Goal: Task Accomplishment & Management: Use online tool/utility

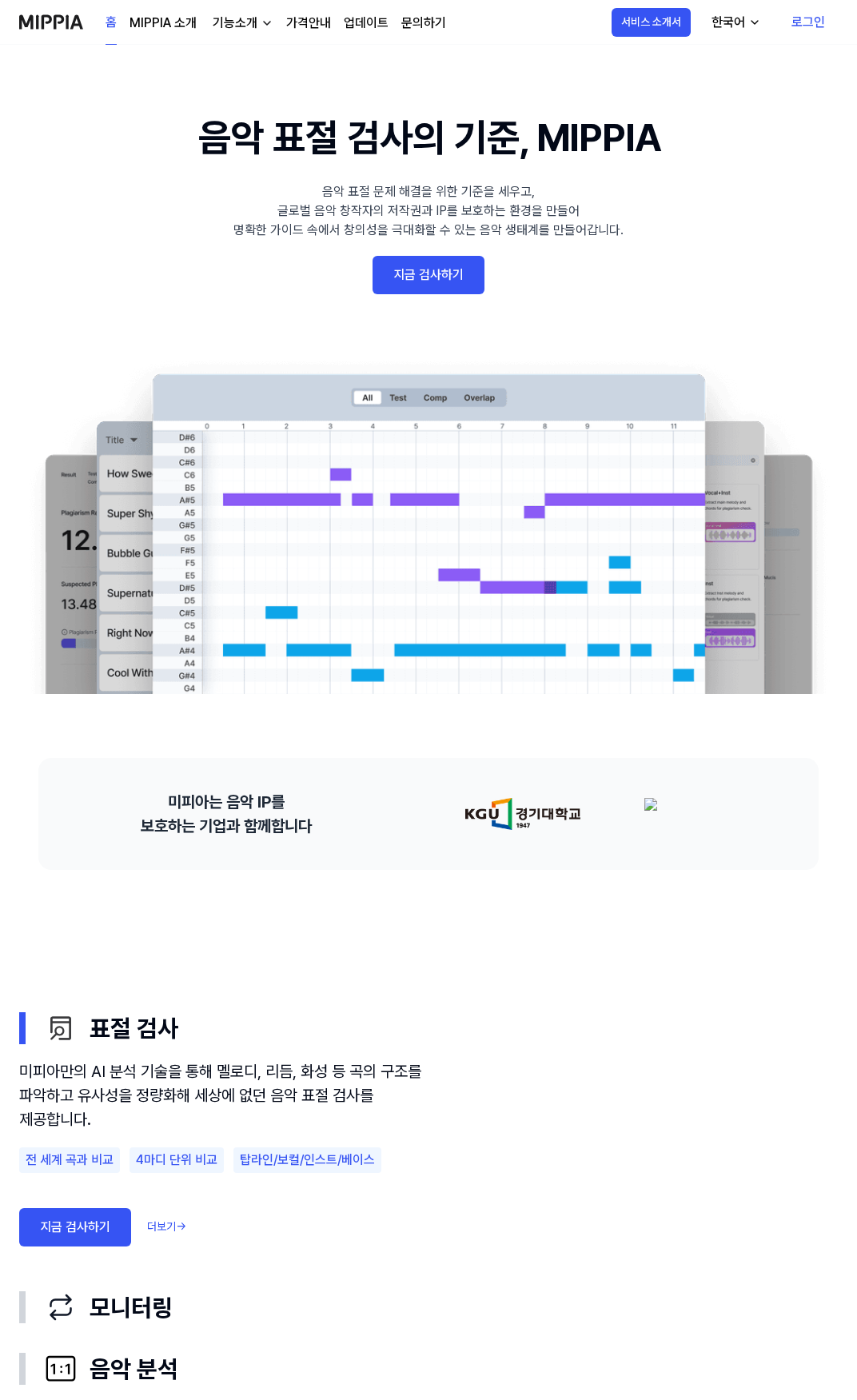
click at [427, 284] on link "지금 검사하기" at bounding box center [428, 275] width 112 height 39
click at [423, 320] on 배너 "음악 표절 검사의 기준, MIPPIA 음악 표절 문제 해결을 위한 기준을 세우고, 글로벌 음악 창작자의 저작권과 IP를 보호하는 환경을 만들어…" at bounding box center [428, 401] width 857 height 585
click at [420, 311] on 배너 "음악 표절 검사의 기준, MIPPIA 음악 표절 문제 해결을 위한 기준을 세우고, 글로벌 음악 창작자의 저작권과 IP를 보호하는 환경을 만들어…" at bounding box center [428, 401] width 857 height 585
click at [431, 285] on link "지금 검사하기" at bounding box center [428, 275] width 112 height 39
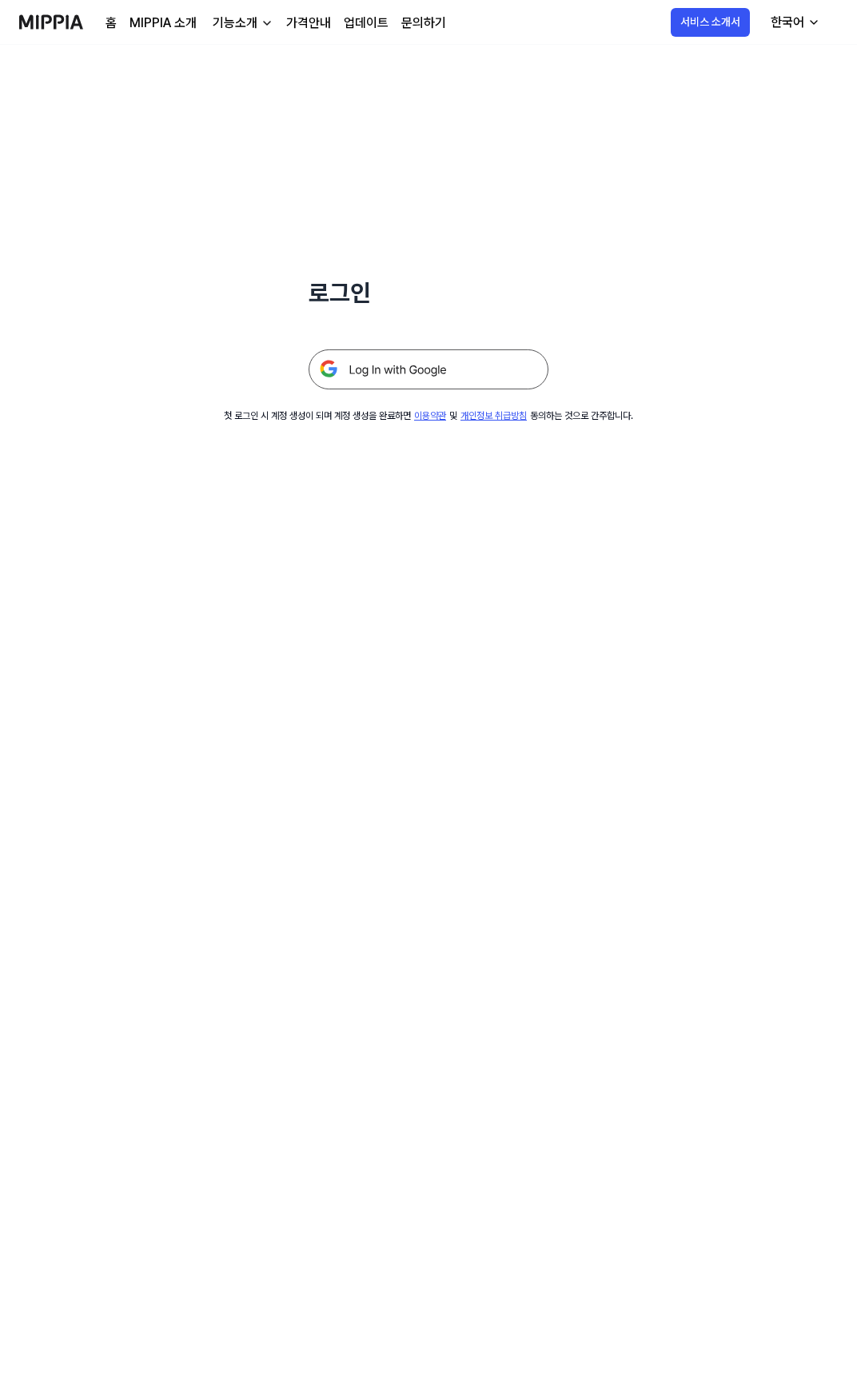
click at [431, 369] on img at bounding box center [428, 369] width 240 height 40
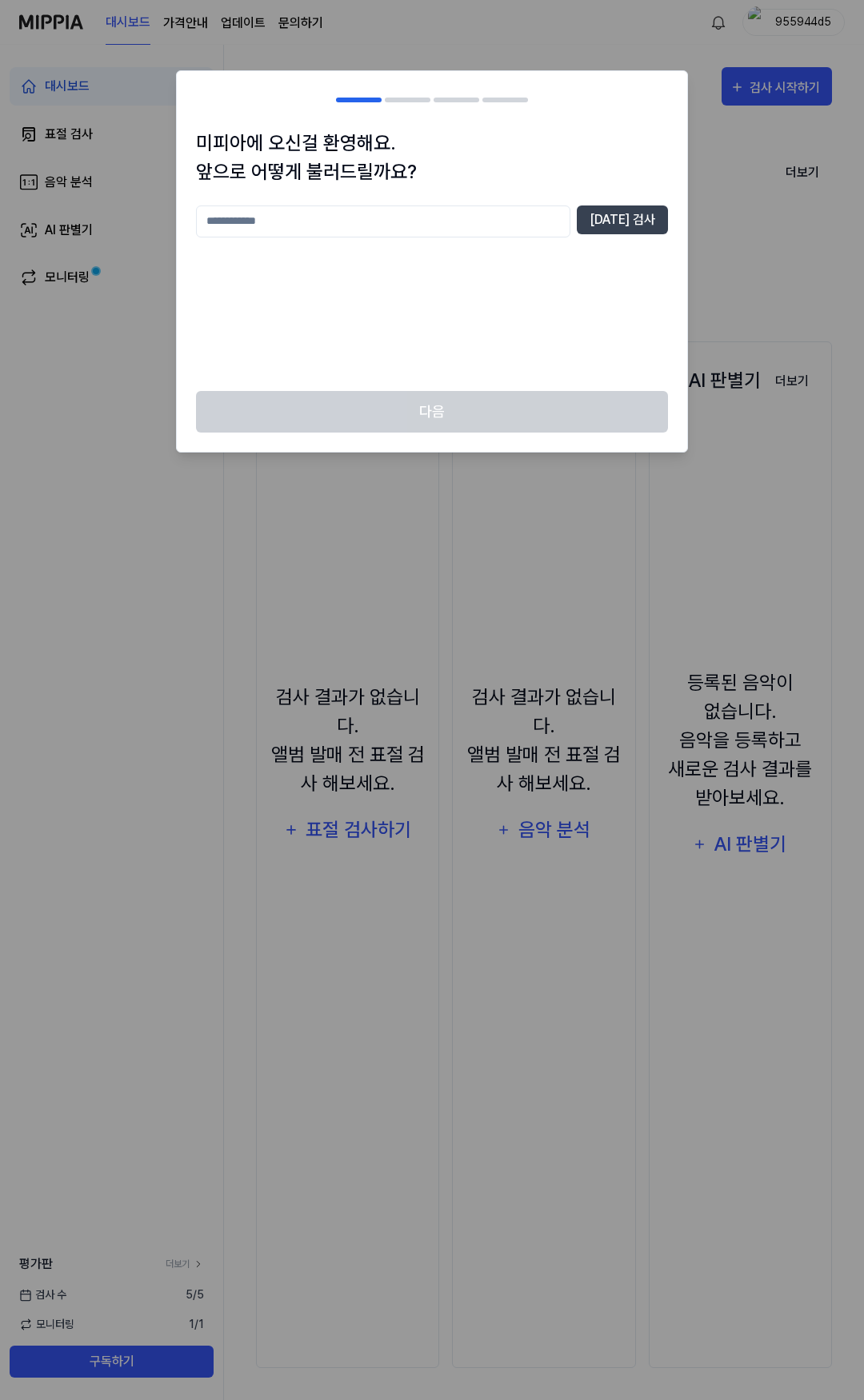
click at [459, 414] on div "다음" at bounding box center [432, 421] width 510 height 61
click at [356, 228] on input "text" at bounding box center [383, 221] width 374 height 32
type input "***"
click at [659, 212] on button "[DATE] 검사" at bounding box center [622, 220] width 91 height 29
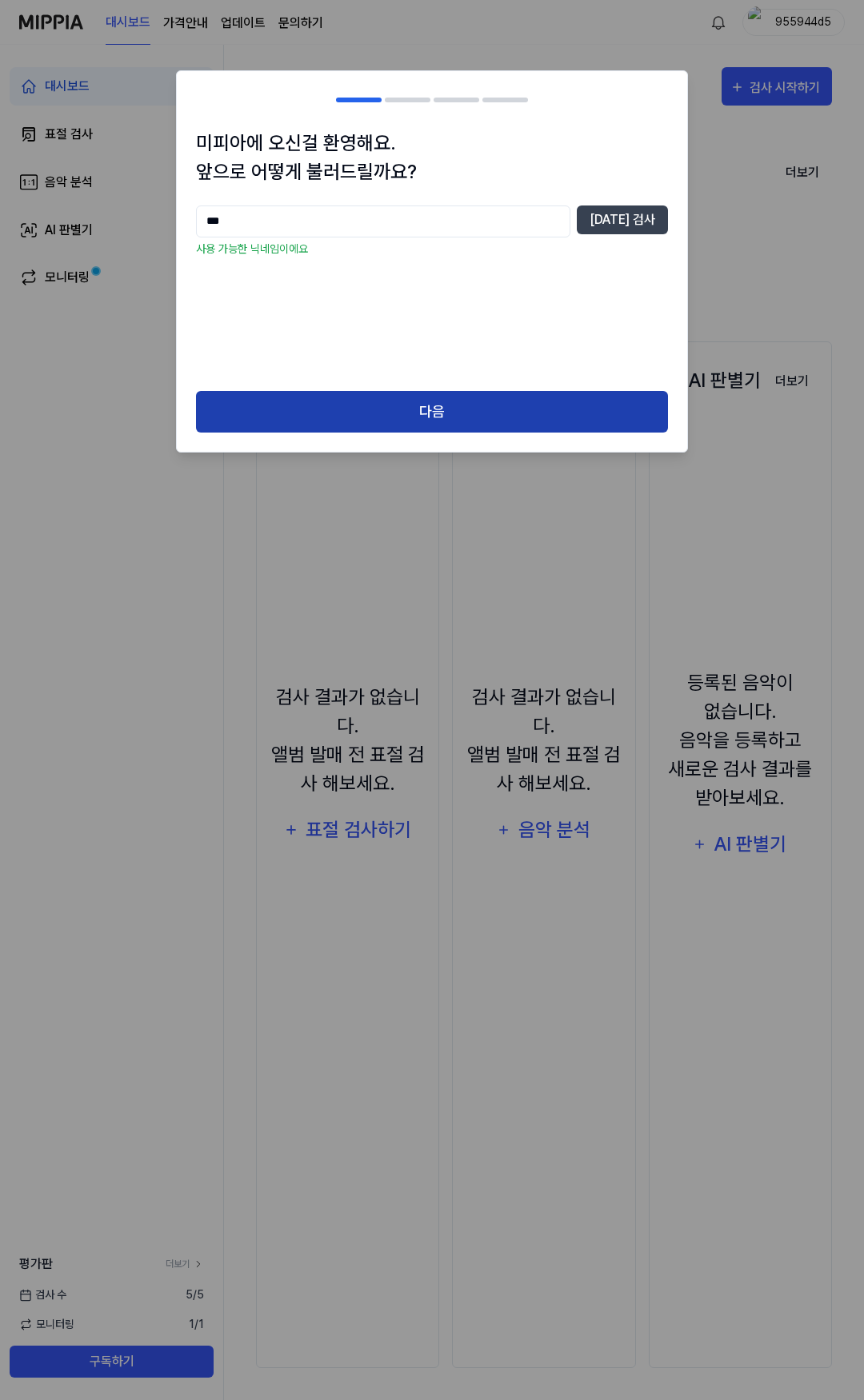
click at [403, 414] on button "다음" at bounding box center [432, 412] width 472 height 42
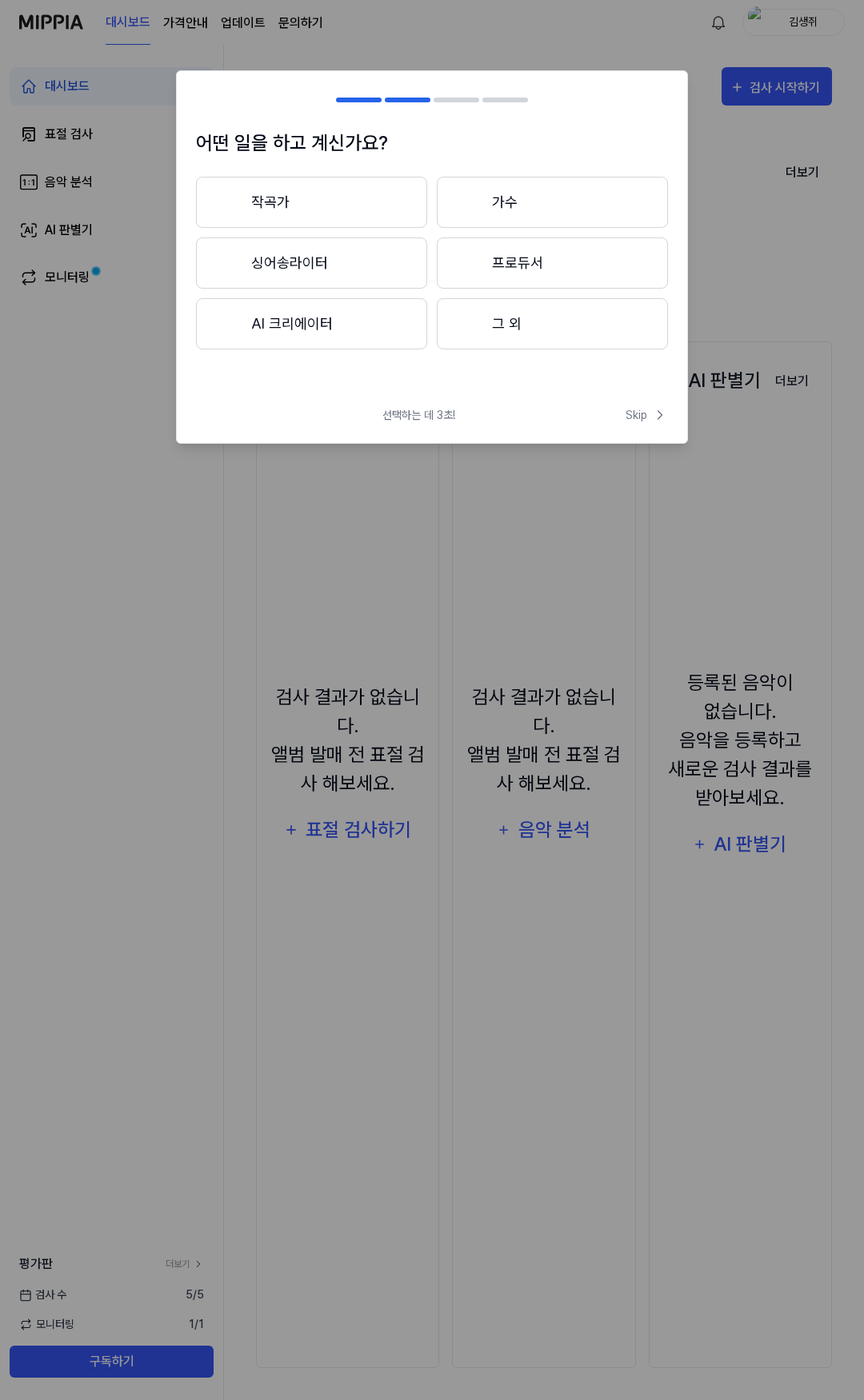
click at [520, 264] on button "프로듀서" at bounding box center [552, 263] width 231 height 51
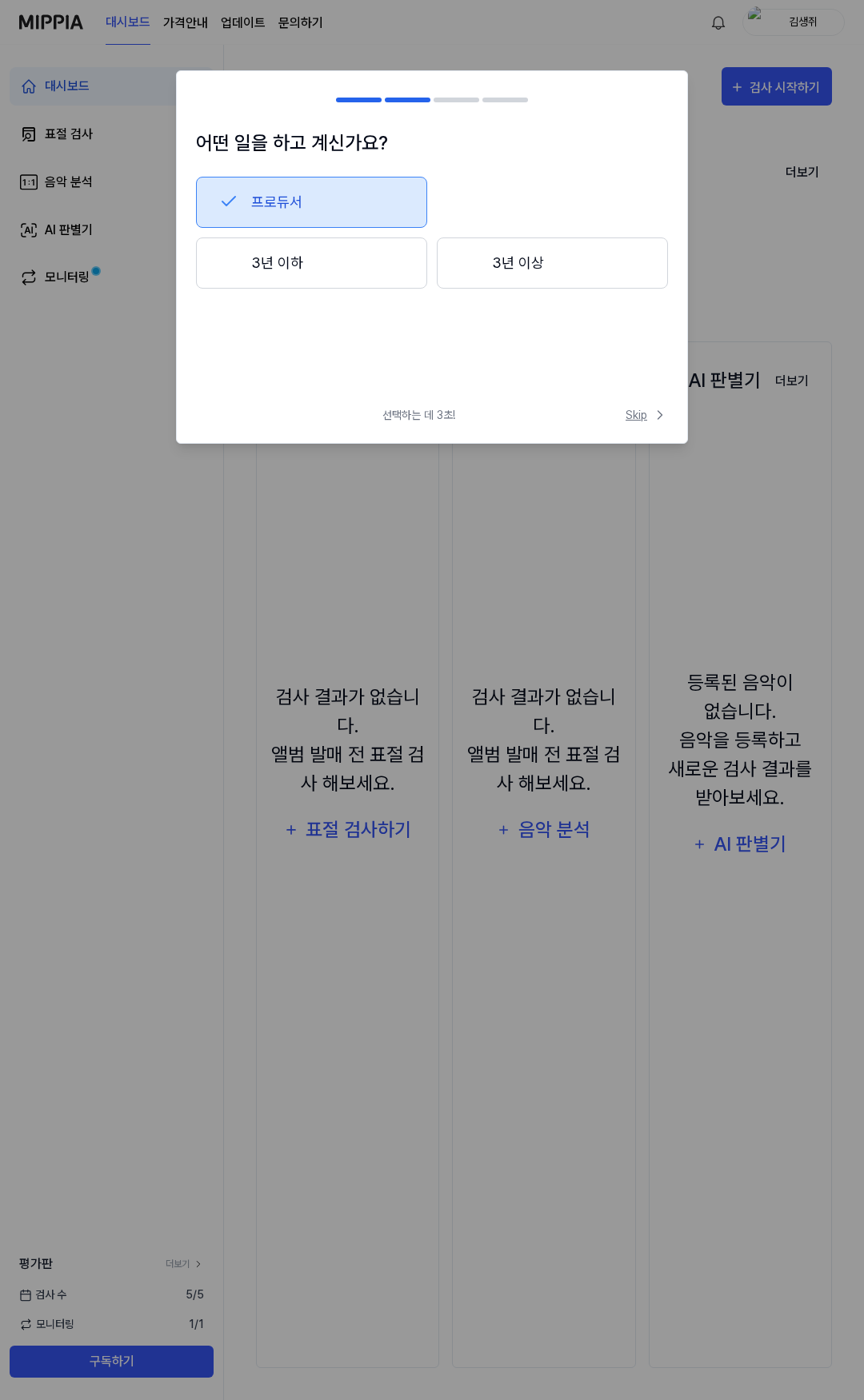
click at [634, 414] on span "Skip" at bounding box center [647, 415] width 42 height 17
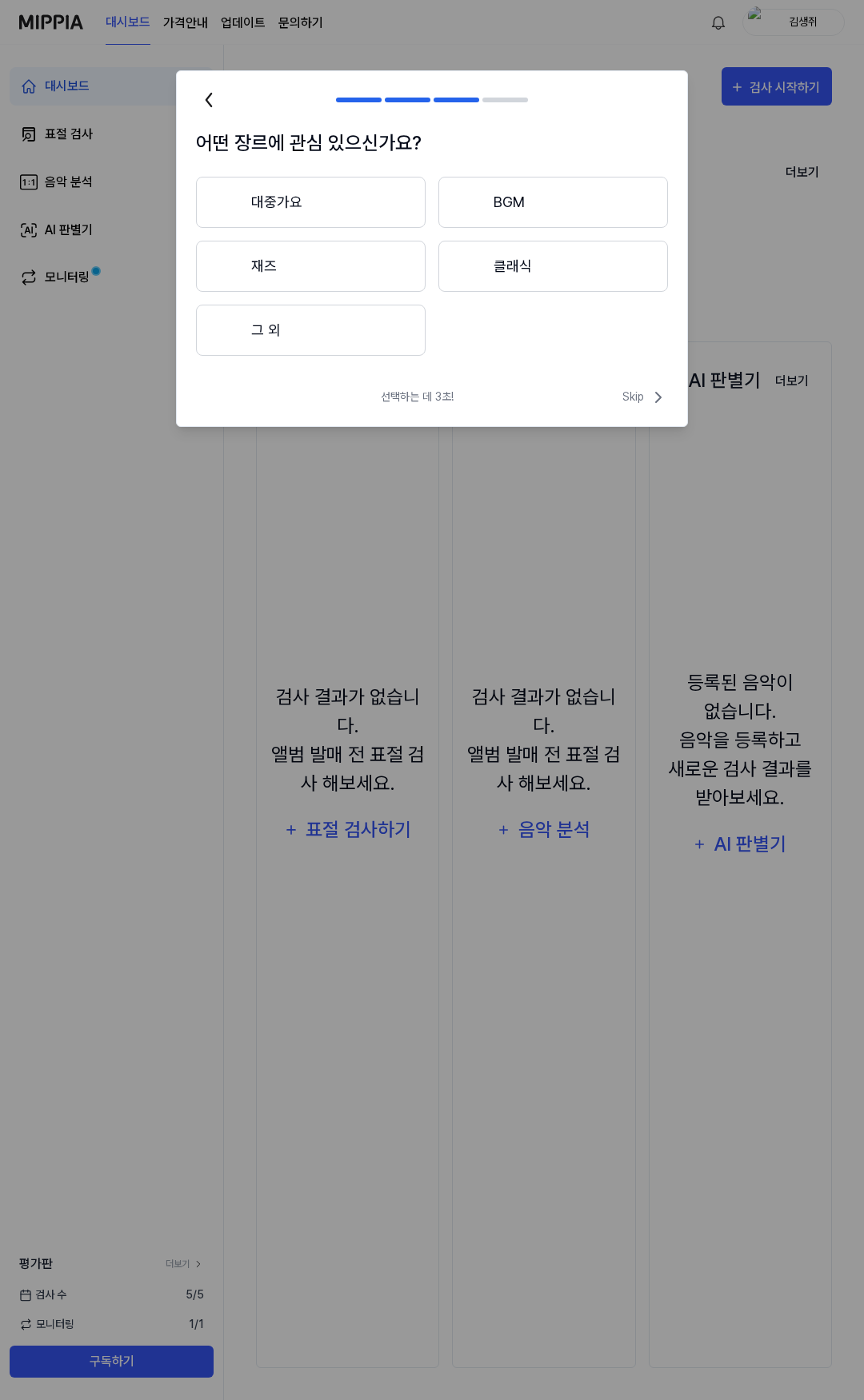
click at [211, 103] on icon at bounding box center [209, 100] width 25 height 25
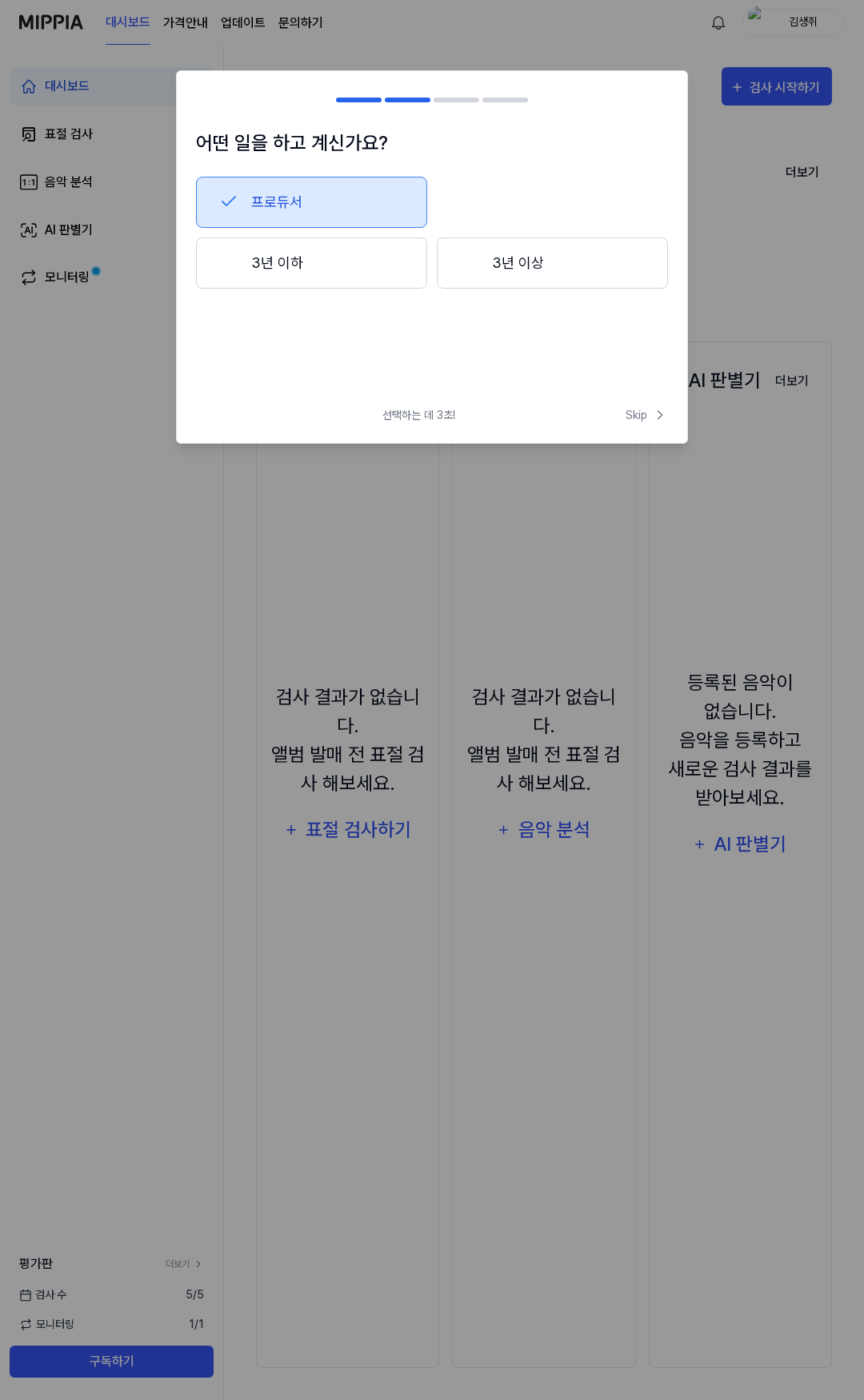
click at [494, 271] on button "3년 이상" at bounding box center [552, 263] width 231 height 51
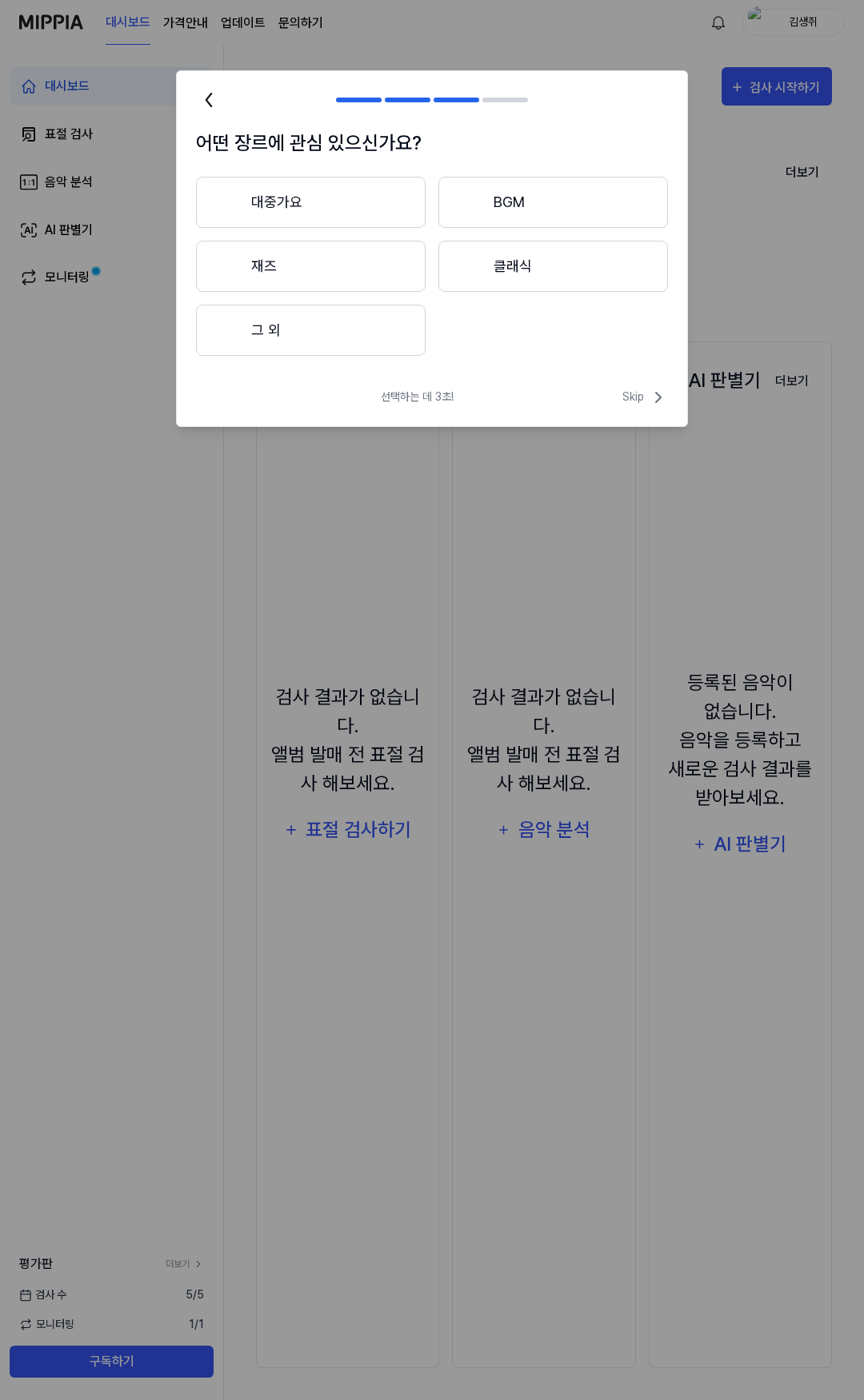
click at [355, 214] on button "대중가요" at bounding box center [311, 202] width 230 height 51
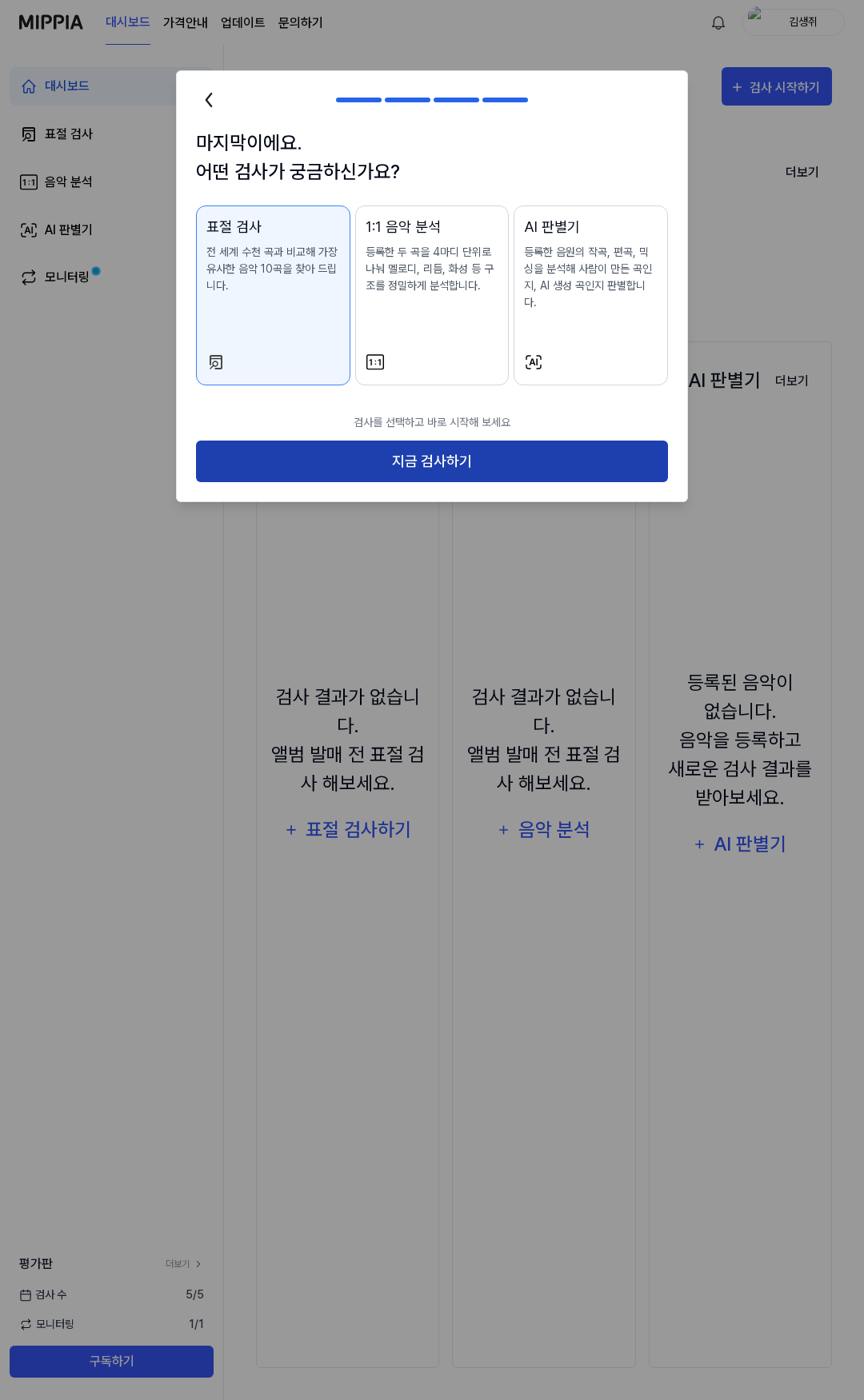
click at [403, 444] on button "지금 검사하기" at bounding box center [432, 461] width 472 height 42
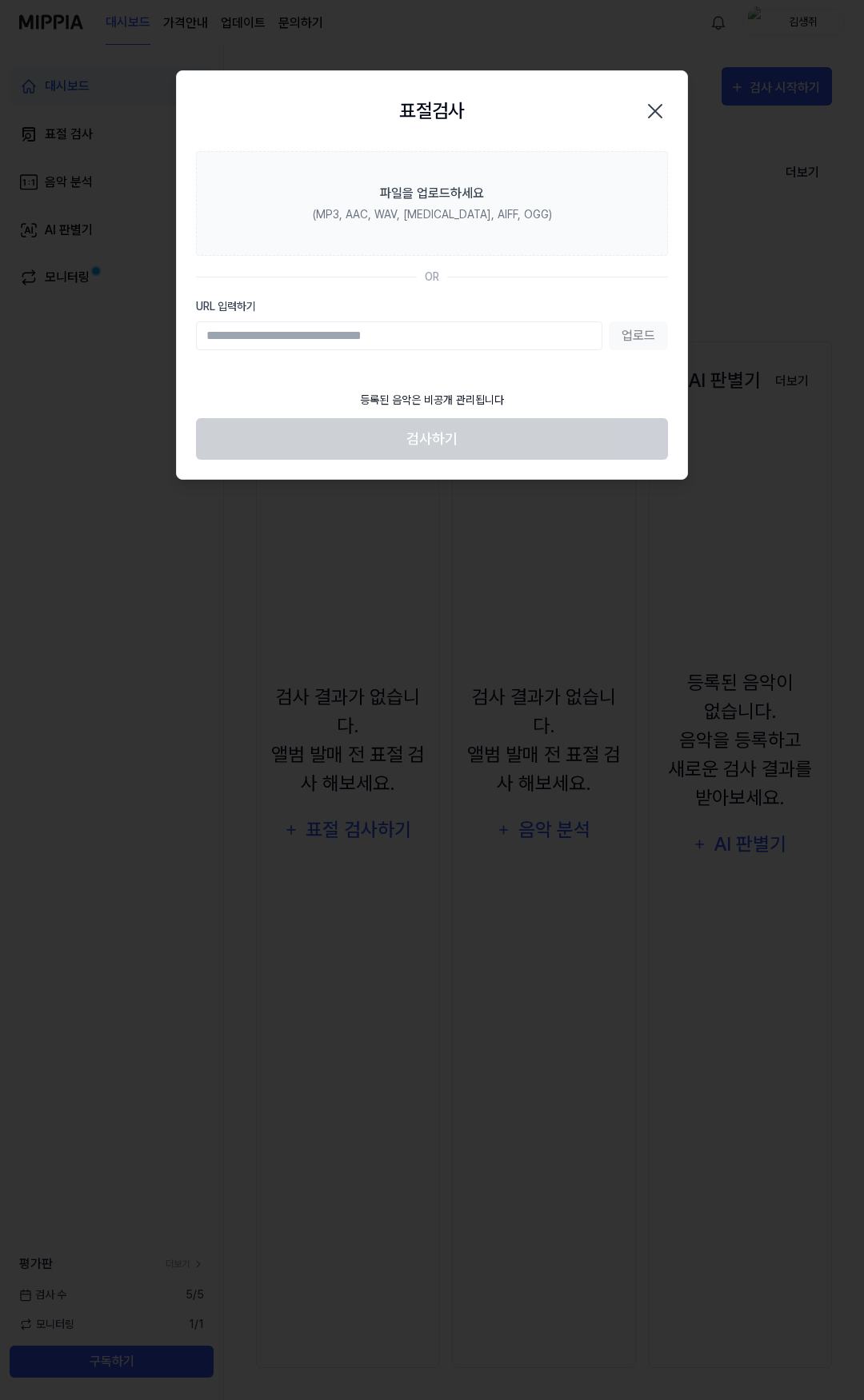
click at [632, 343] on div "업로드" at bounding box center [432, 336] width 472 height 29
click at [636, 333] on div "업로드" at bounding box center [432, 336] width 472 height 29
click at [482, 332] on input "URL 입력하기" at bounding box center [399, 336] width 406 height 29
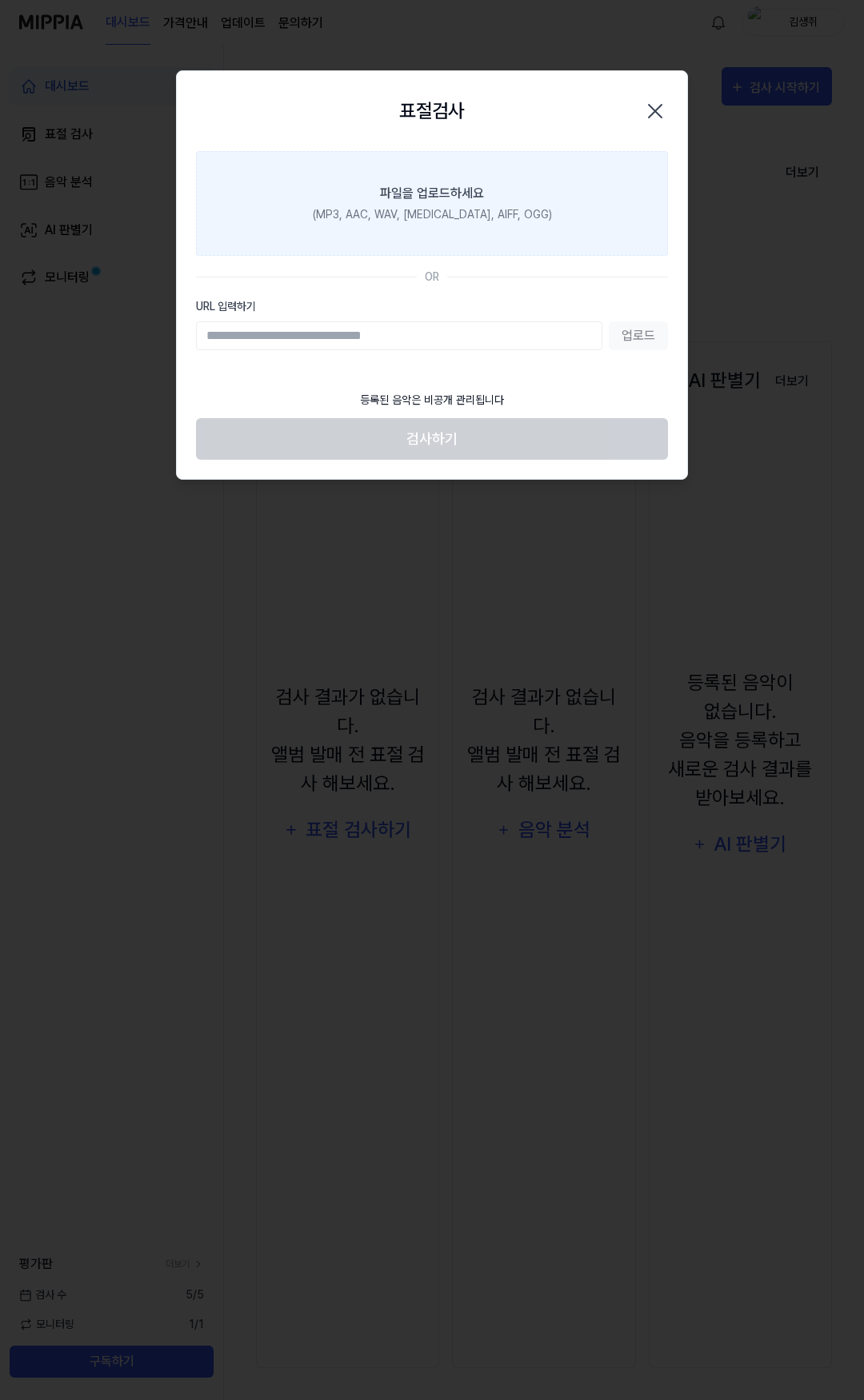
click at [419, 225] on label "파일을 업로드하세요 (MP3, AAC, WAV, [MEDICAL_DATA], AIFF, OGG)" at bounding box center [432, 204] width 472 height 104
click at [0, 0] on input "파일을 업로드하세요 (MP3, AAC, WAV, [MEDICAL_DATA], AIFF, OGG)" at bounding box center [0, 0] width 0 height 0
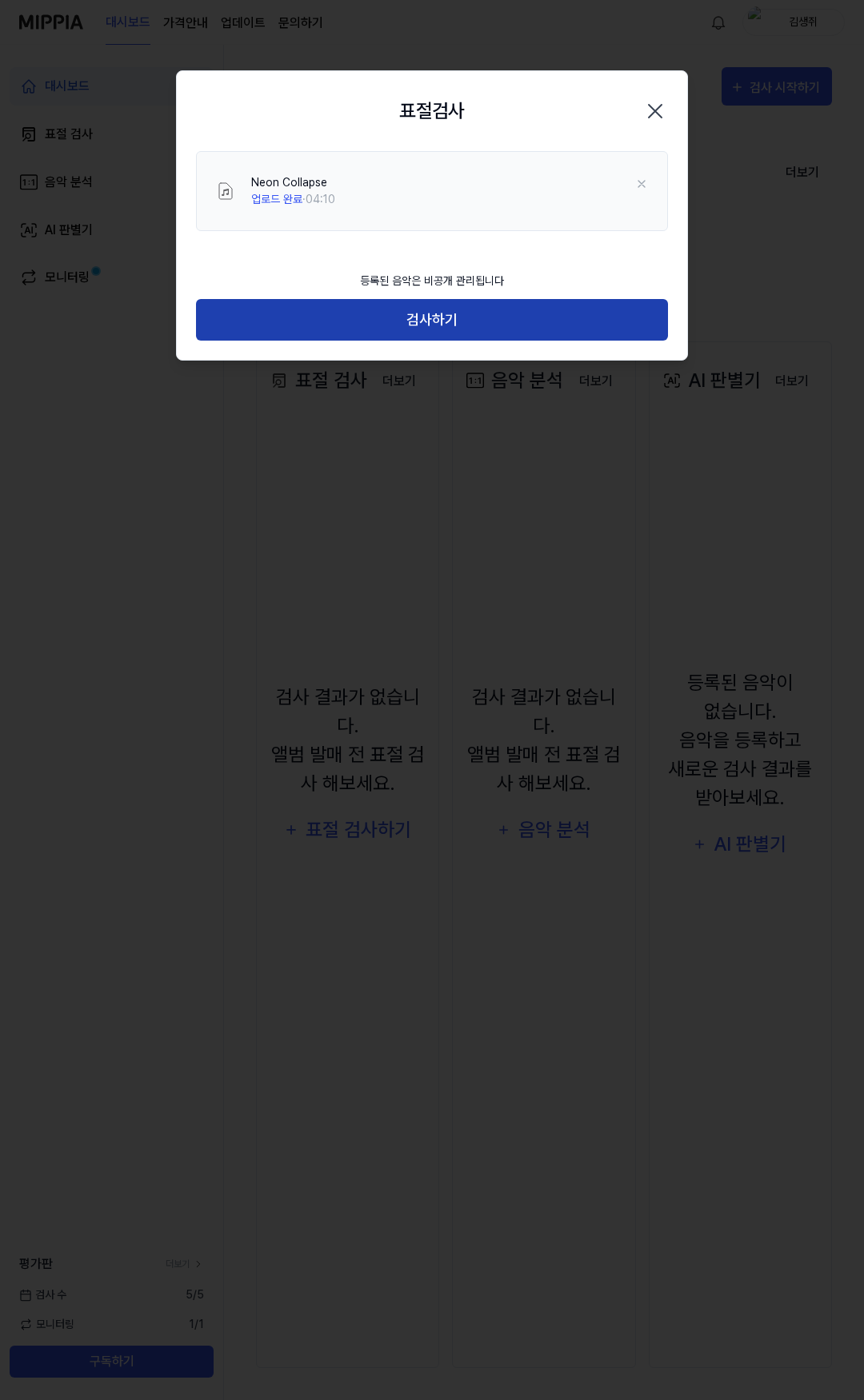
click at [461, 309] on button "검사하기" at bounding box center [432, 320] width 472 height 42
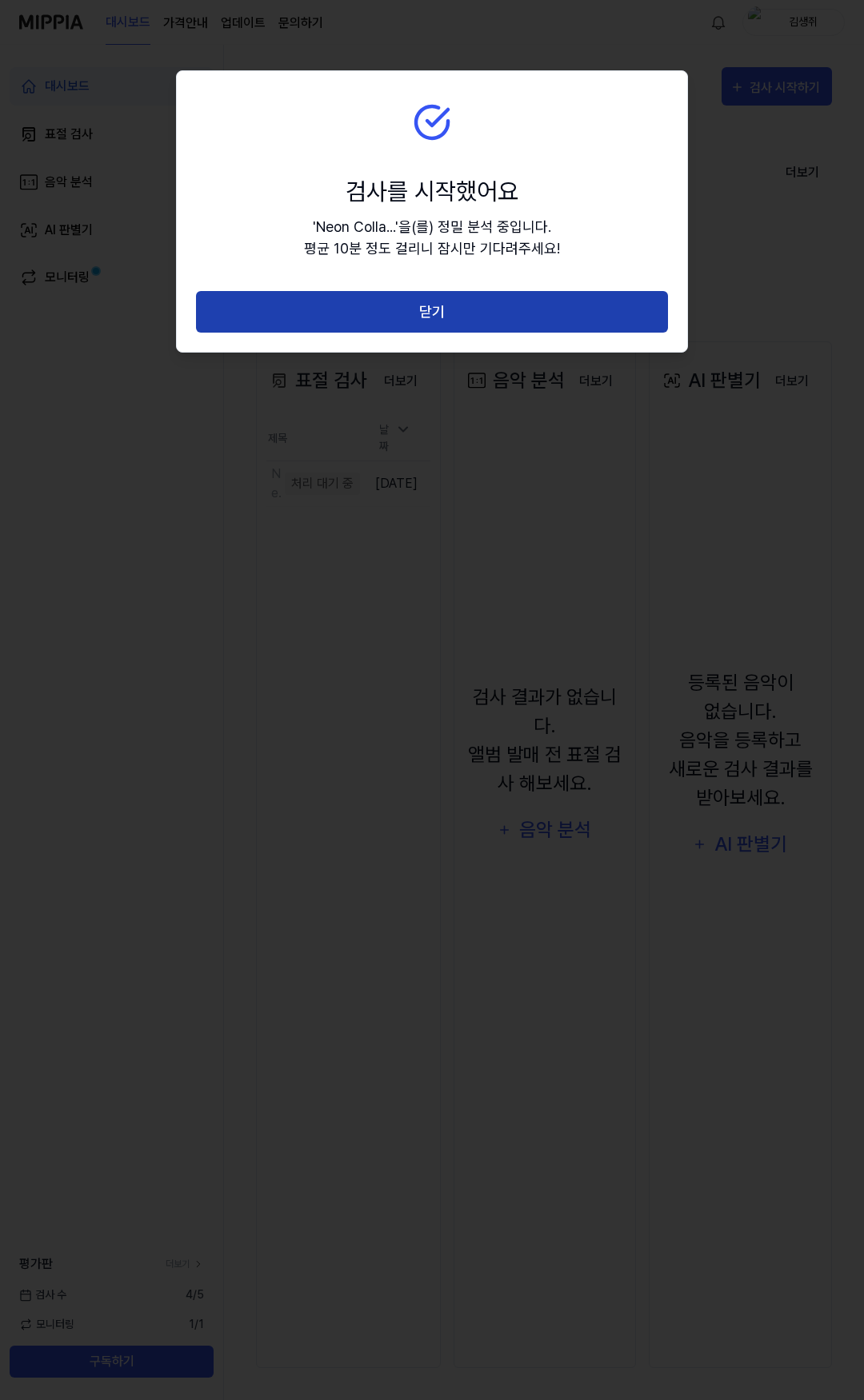
click at [423, 317] on button "닫기" at bounding box center [432, 312] width 472 height 42
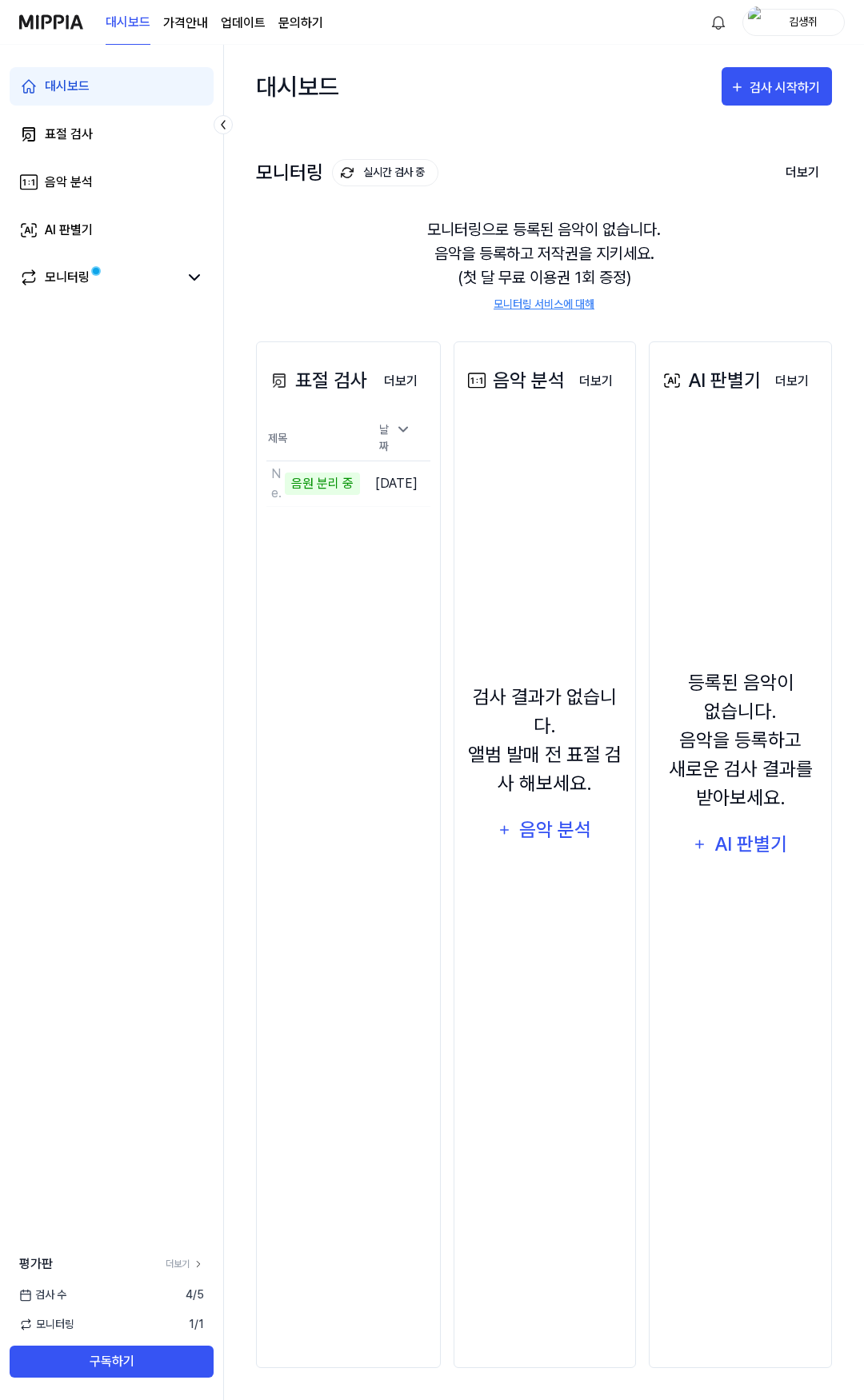
click at [793, 29] on div "김생쥐" at bounding box center [803, 21] width 62 height 18
click at [497, 503] on div "검사 결과가 없습니다. 앨범 발매 전 표절 검사 해보세요. 음악 분석" at bounding box center [543, 766] width 163 height 675
click at [531, 706] on div "검사 결과가 없습니다. 앨범 발매 전 표절 검사 해보세요." at bounding box center [543, 740] width 163 height 115
click at [387, 609] on div "표절 검사 더보기 표절 검사 제목 날짜 Neon Collapse 이동하기 [DATE] 더보기" at bounding box center [347, 854] width 183 height 1026
click at [365, 636] on div "표절 검사 더보기 표절 검사 제목 날짜 Neon Collapse 이동하기 [DATE] 더보기" at bounding box center [347, 854] width 183 height 1026
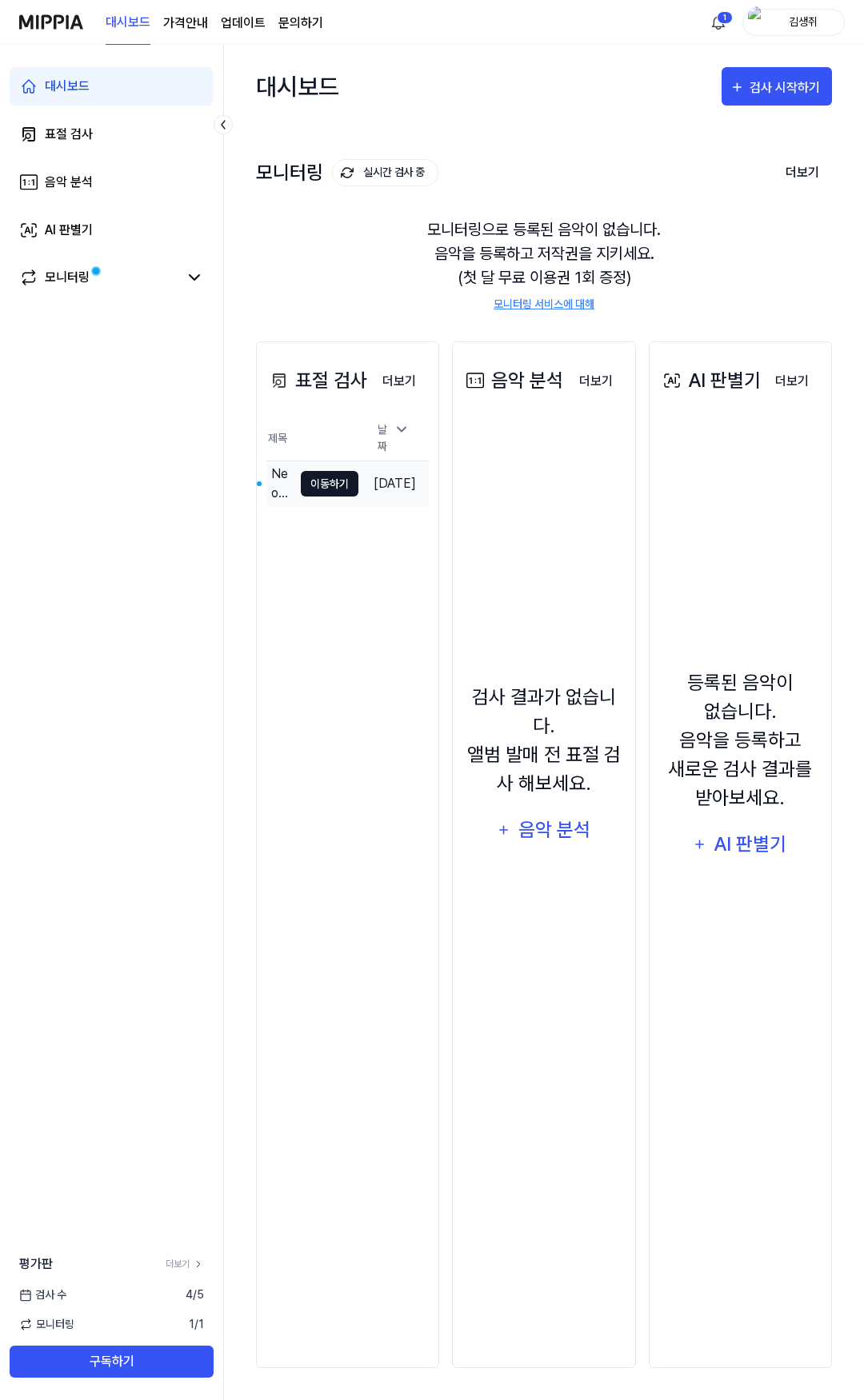
click at [331, 484] on button "이동하기" at bounding box center [329, 483] width 57 height 25
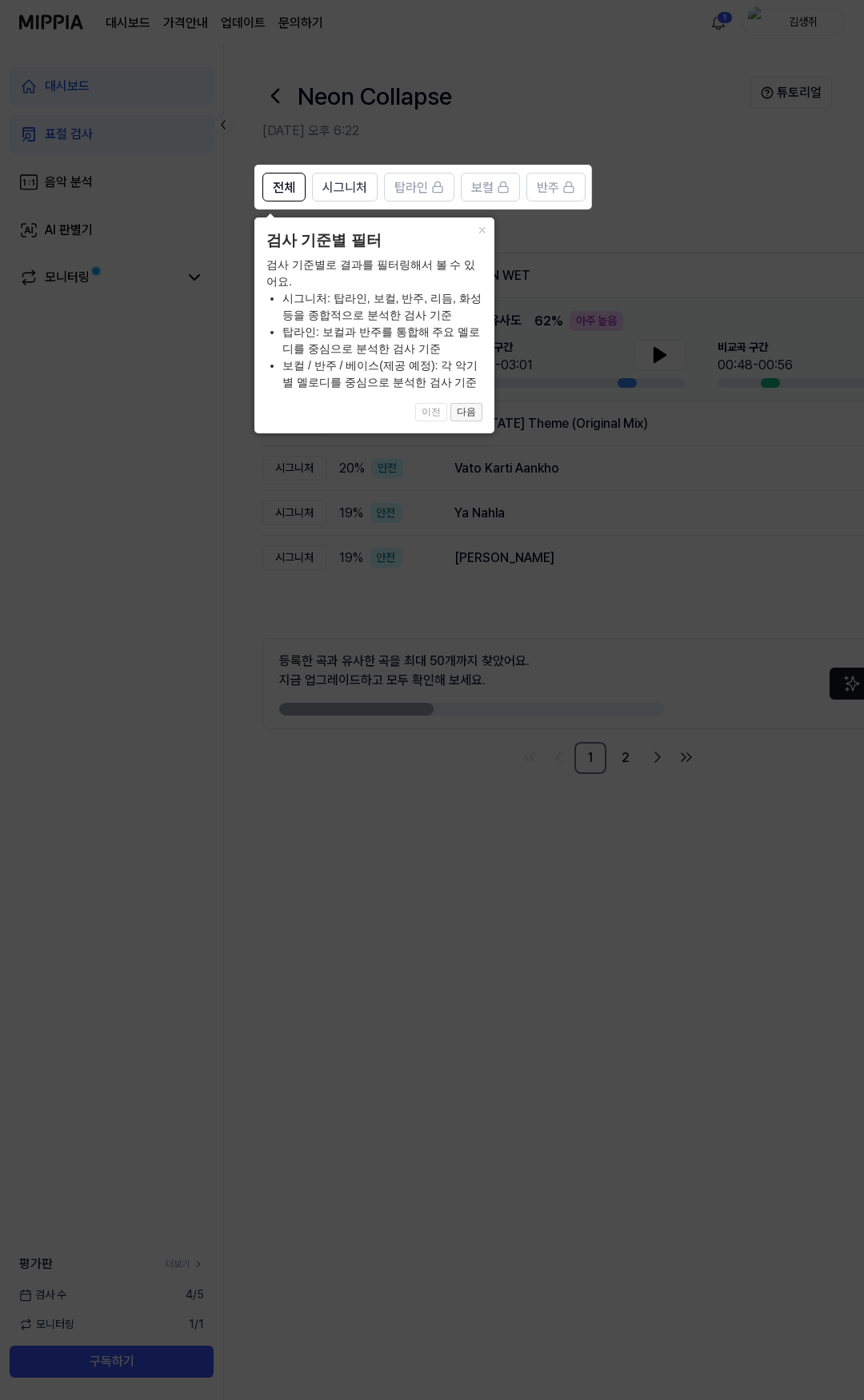
click at [464, 416] on button "다음" at bounding box center [467, 413] width 32 height 19
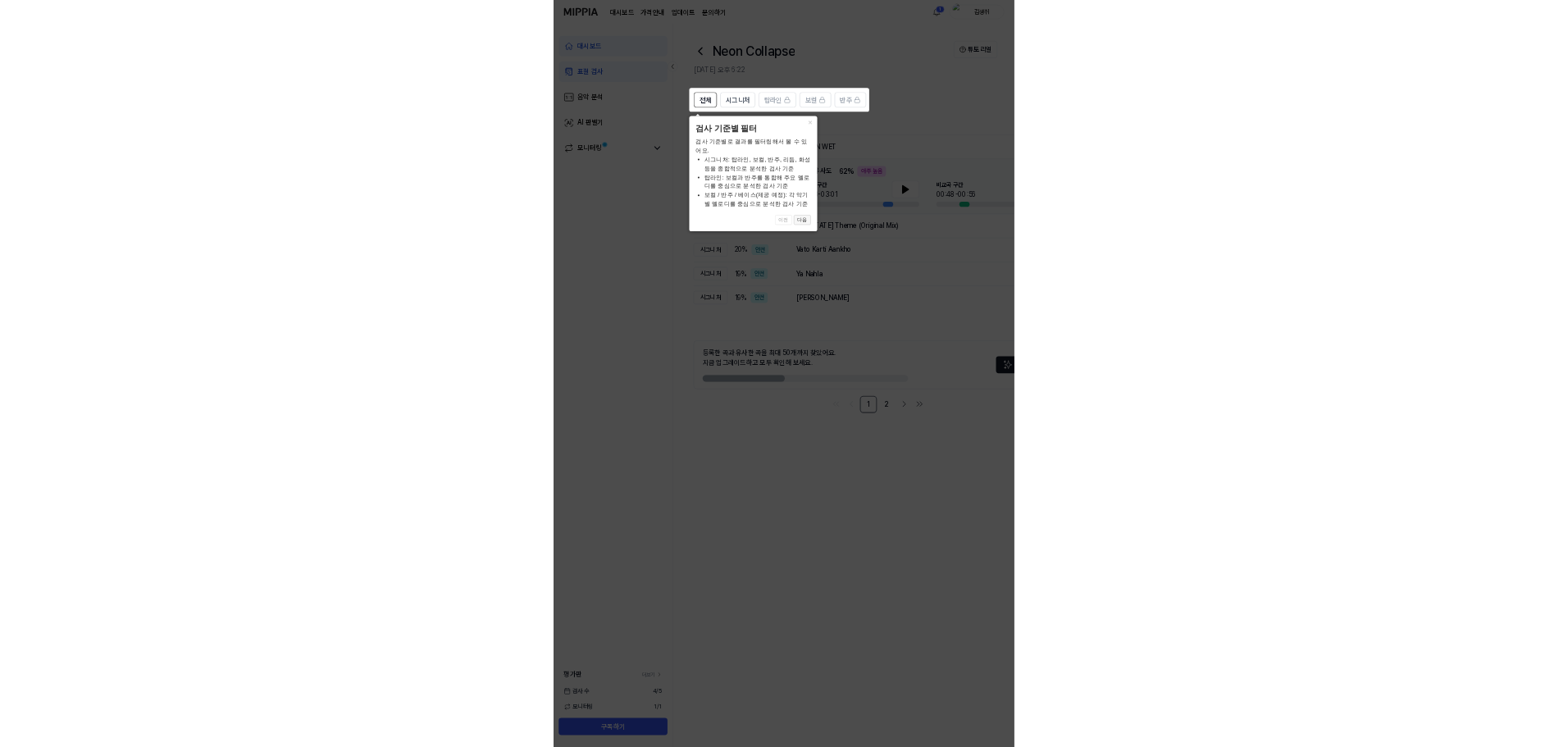
scroll to position [0, 66]
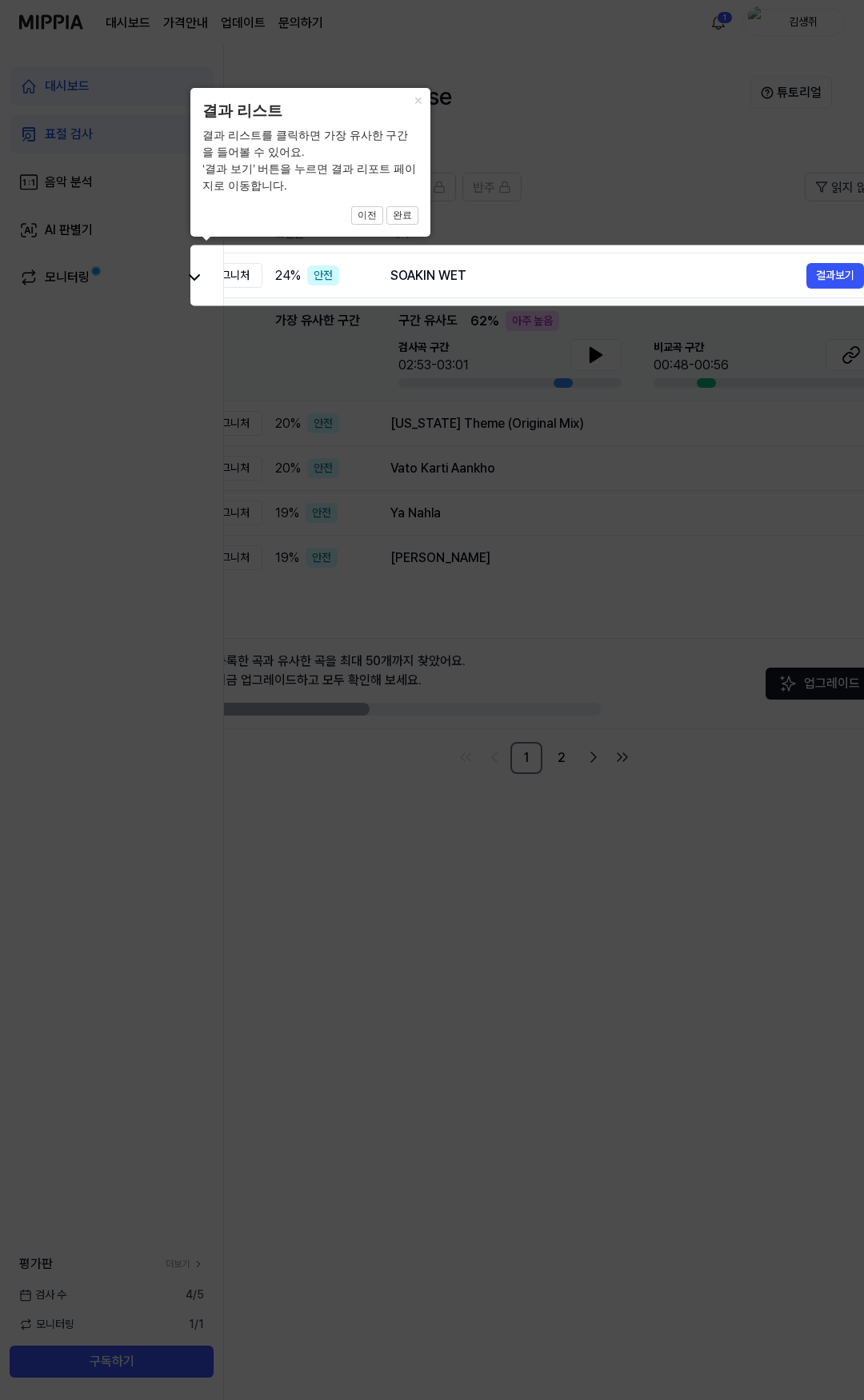
click at [464, 416] on icon at bounding box center [449, 700] width 898 height 1400
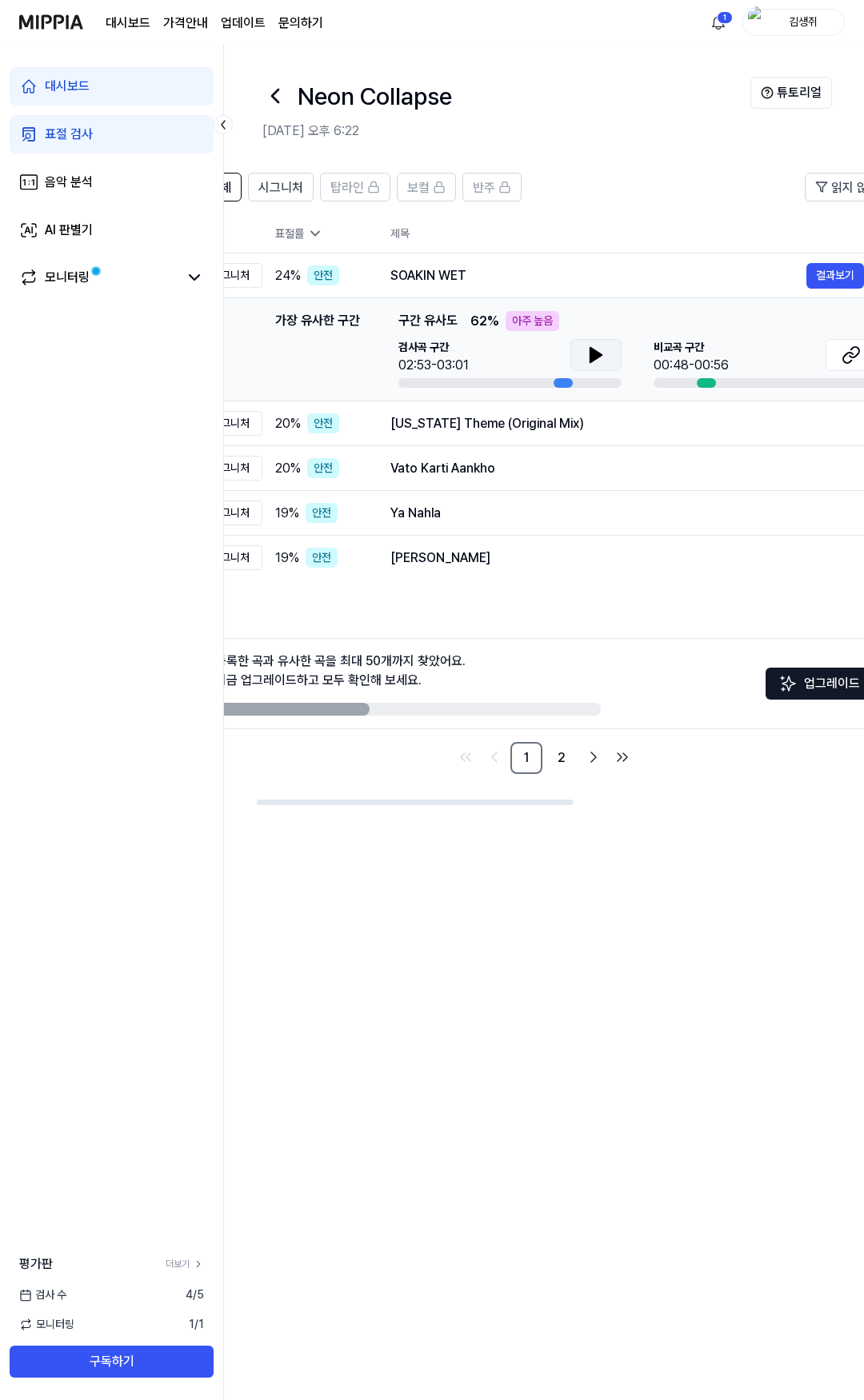
click at [584, 358] on button at bounding box center [595, 355] width 51 height 32
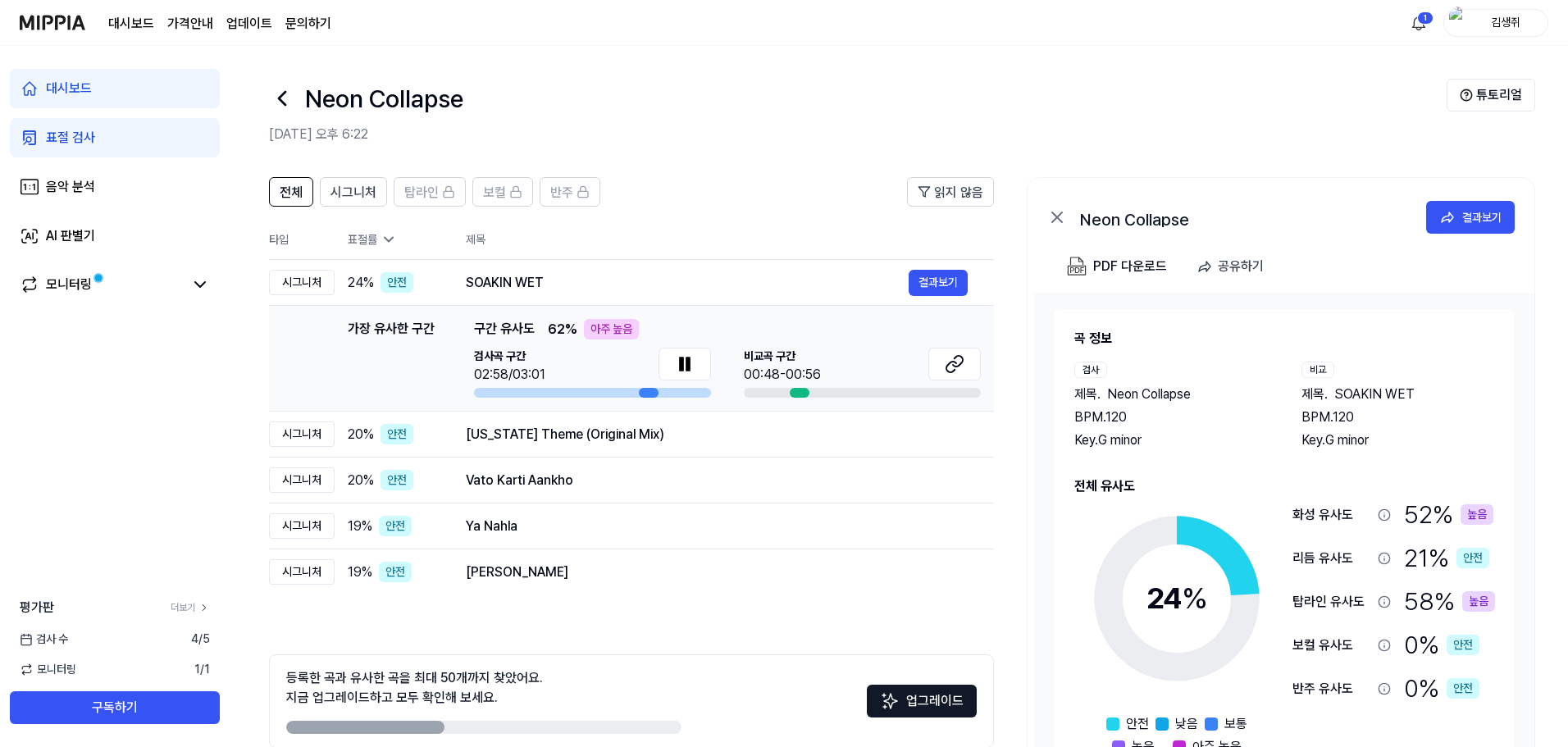
scroll to position [0, 0]
click at [885, 370] on icon at bounding box center [954, 364] width 20 height 20
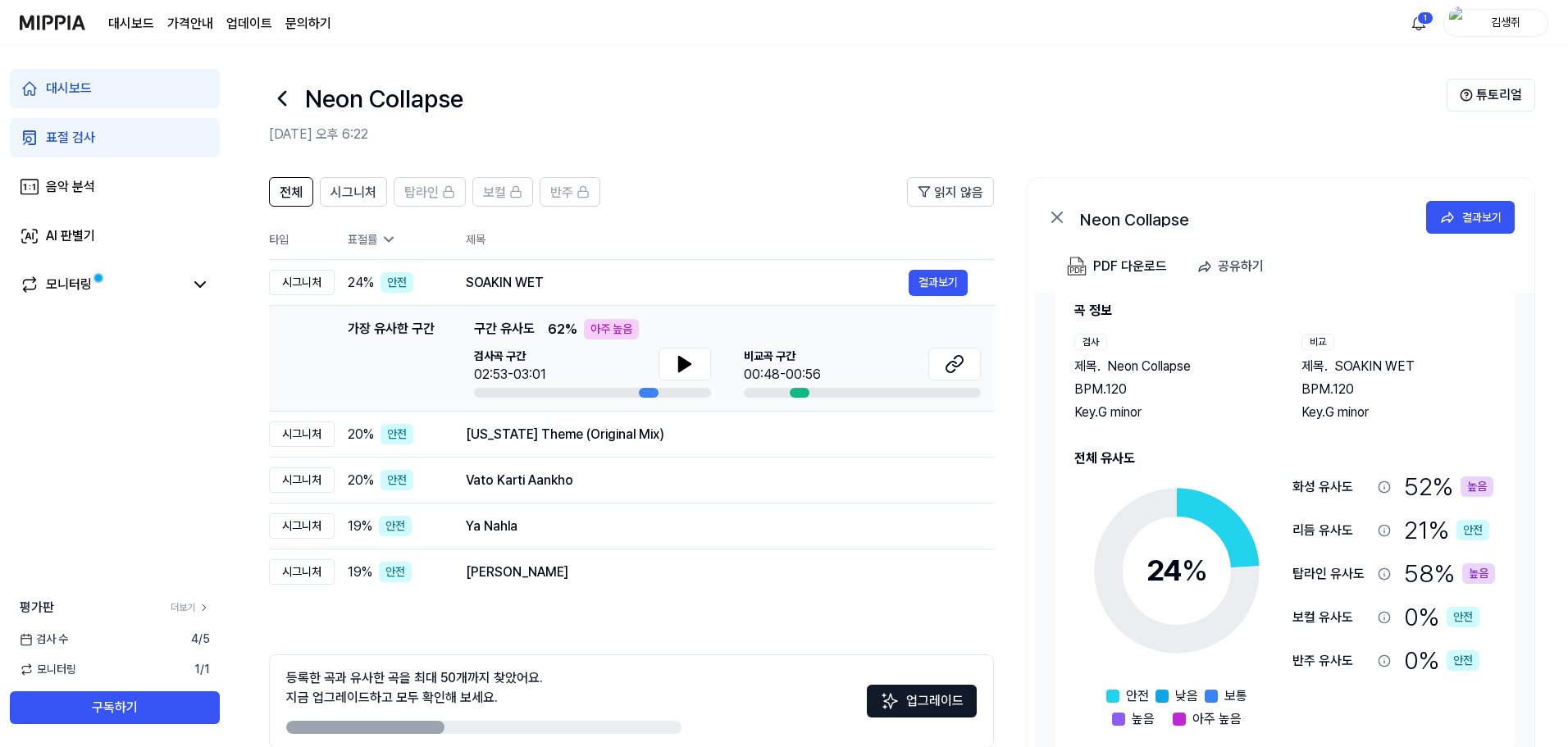
scroll to position [79, 0]
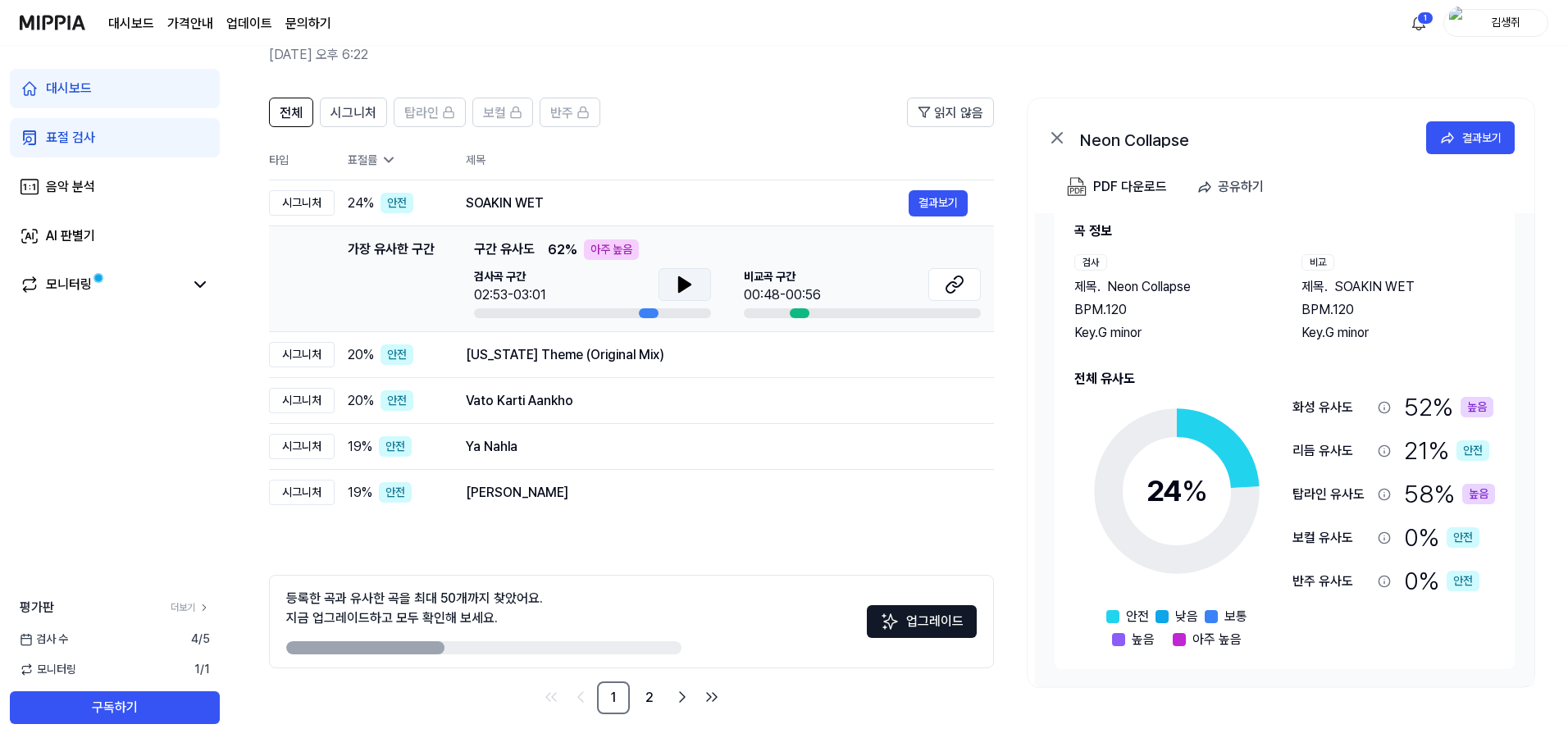
click at [667, 284] on button at bounding box center [685, 285] width 53 height 33
click at [688, 288] on icon at bounding box center [688, 284] width 3 height 13
click at [703, 288] on button at bounding box center [685, 285] width 53 height 33
click at [695, 289] on button at bounding box center [685, 285] width 53 height 33
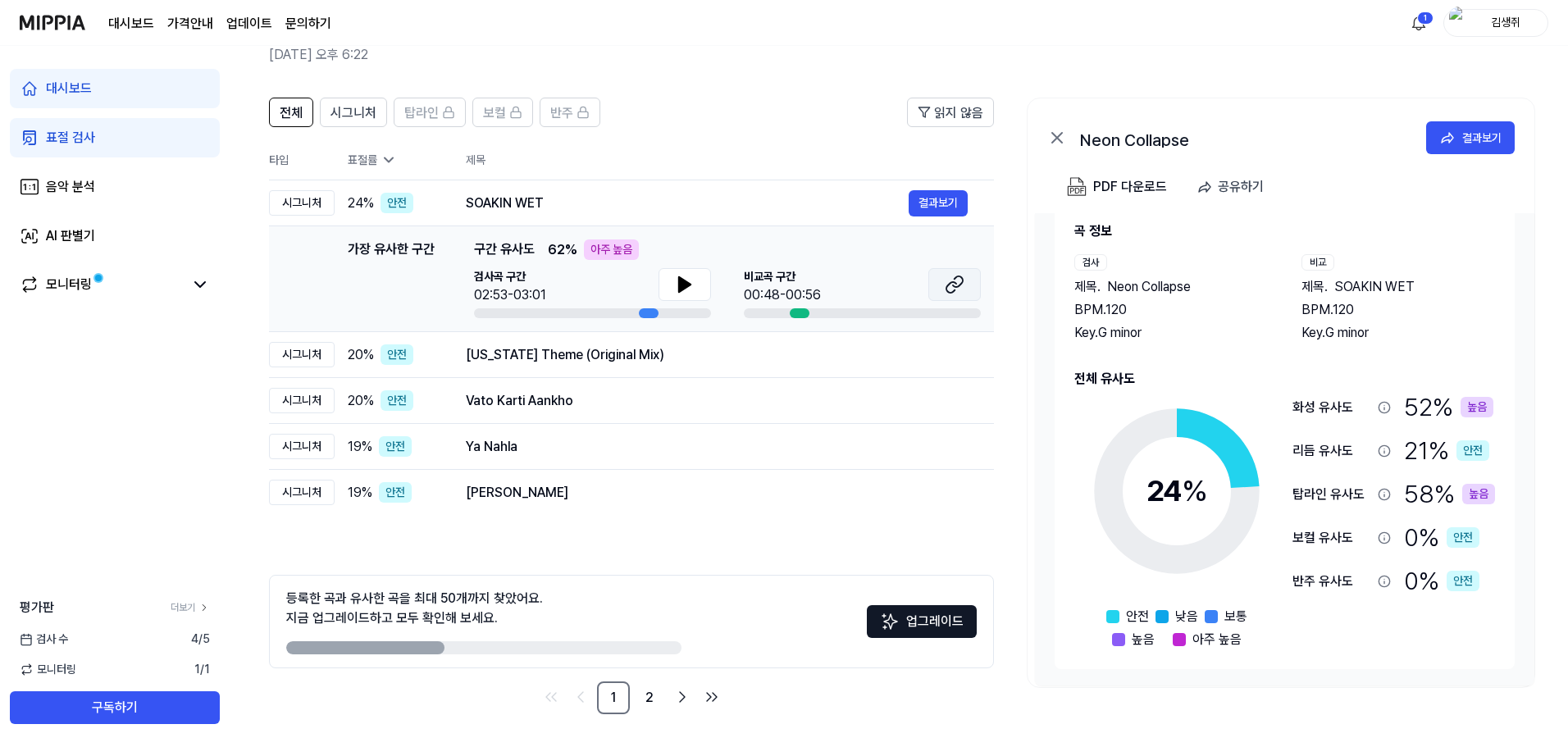
click at [885, 286] on icon at bounding box center [958, 282] width 9 height 10
click at [666, 289] on button at bounding box center [685, 285] width 53 height 33
click at [701, 287] on button at bounding box center [685, 285] width 53 height 33
